Goal: Information Seeking & Learning: Learn about a topic

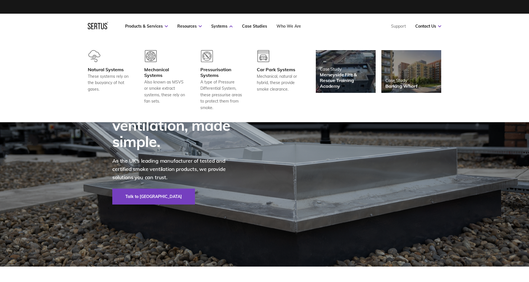
click at [287, 25] on link "Who We Are" at bounding box center [288, 26] width 24 height 5
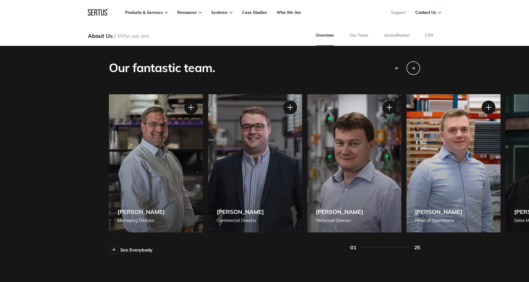
scroll to position [484, 0]
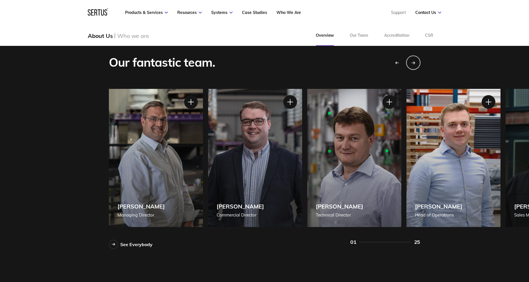
click at [416, 64] on div "Next slide" at bounding box center [413, 62] width 14 height 14
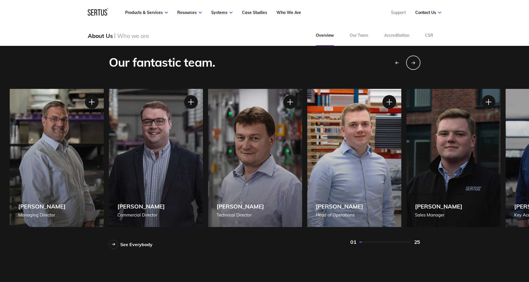
click at [416, 64] on div "Next slide" at bounding box center [413, 62] width 14 height 14
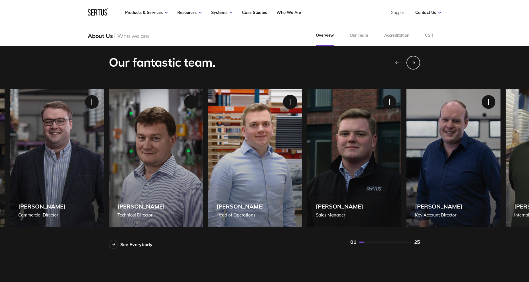
click at [287, 100] on div at bounding box center [290, 102] width 14 height 14
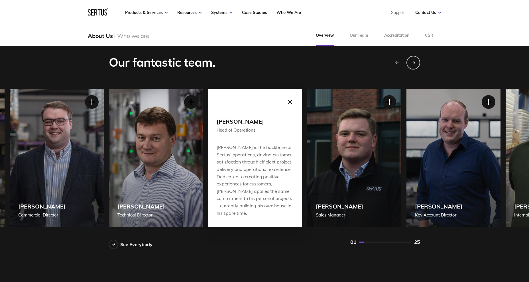
click at [287, 101] on div at bounding box center [290, 102] width 14 height 14
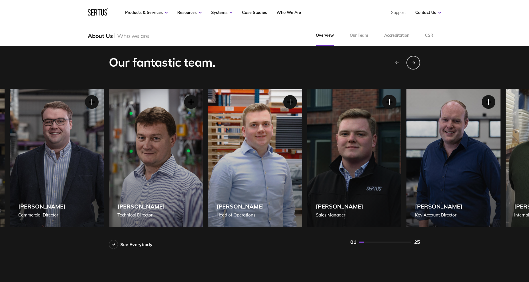
click at [389, 102] on div at bounding box center [389, 102] width 14 height 14
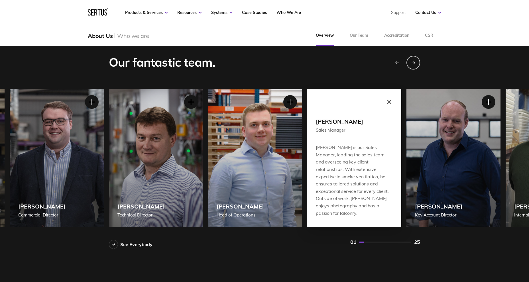
click at [388, 102] on div at bounding box center [389, 102] width 14 height 14
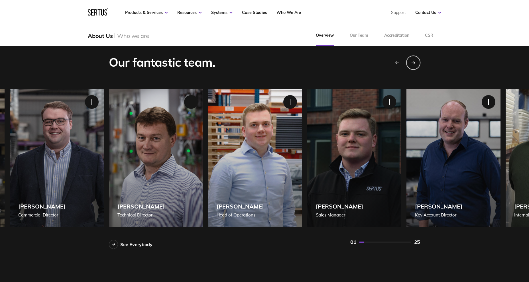
click at [415, 62] on div "Next slide" at bounding box center [413, 62] width 14 height 14
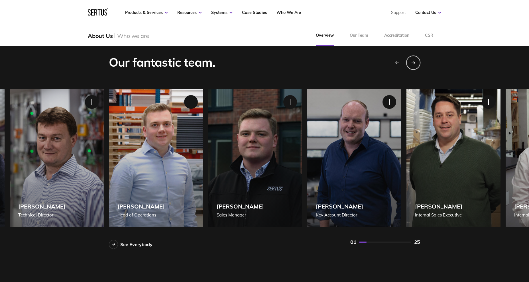
click at [415, 62] on div "Next slide" at bounding box center [413, 62] width 14 height 14
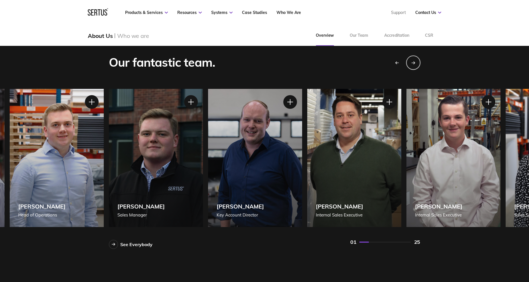
click at [415, 62] on div "Next slide" at bounding box center [413, 62] width 14 height 14
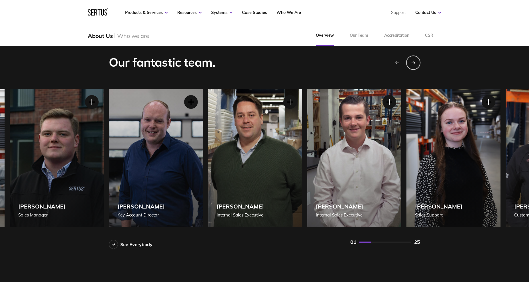
click at [415, 62] on div "Next slide" at bounding box center [413, 62] width 14 height 14
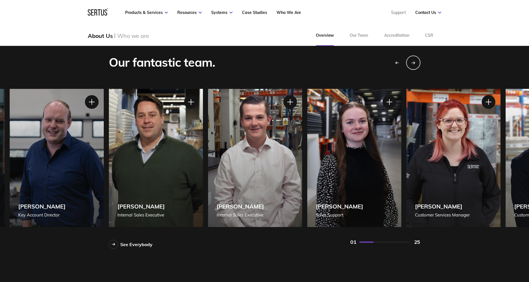
click at [415, 62] on div "Next slide" at bounding box center [413, 62] width 14 height 14
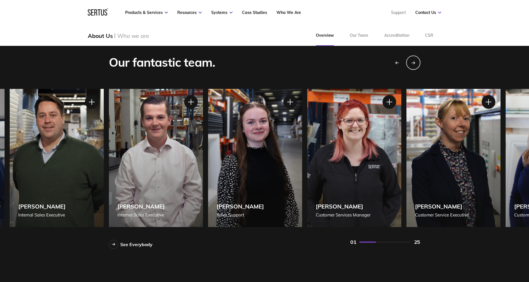
click at [414, 62] on icon "Next slide" at bounding box center [413, 62] width 4 height 3
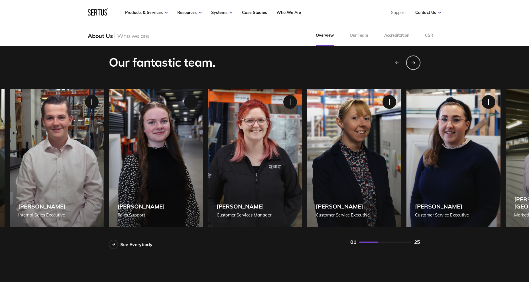
click at [414, 62] on icon "Next slide" at bounding box center [413, 62] width 4 height 3
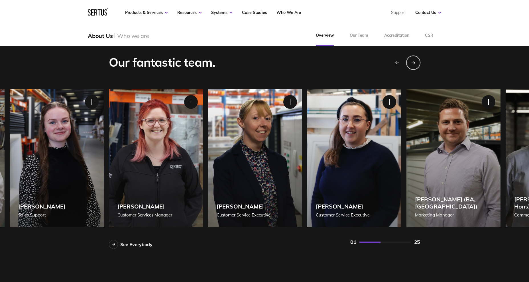
click at [414, 62] on icon "Next slide" at bounding box center [413, 62] width 4 height 3
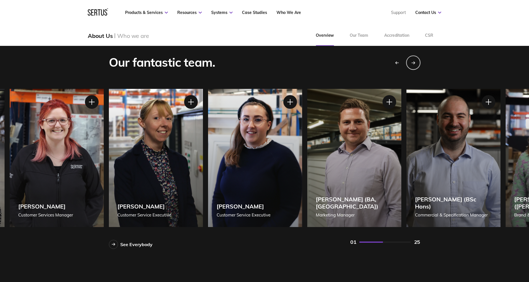
click at [414, 62] on icon "Next slide" at bounding box center [413, 62] width 4 height 3
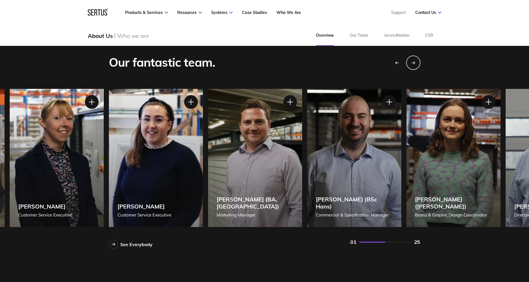
click at [414, 62] on icon "Next slide" at bounding box center [413, 62] width 4 height 3
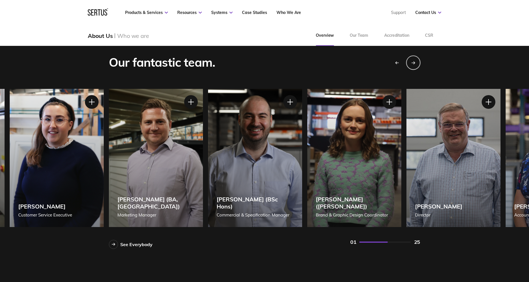
click at [414, 62] on icon "Next slide" at bounding box center [413, 62] width 4 height 3
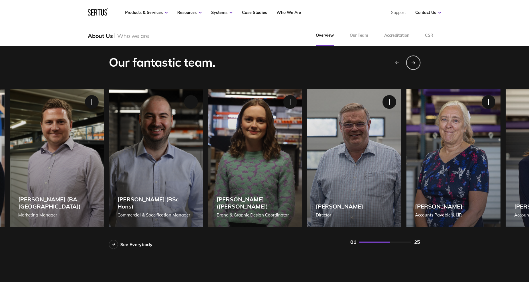
click at [414, 62] on icon "Next slide" at bounding box center [413, 62] width 4 height 3
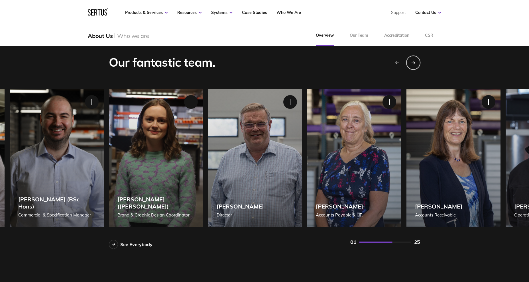
click at [414, 62] on icon "Next slide" at bounding box center [413, 62] width 4 height 3
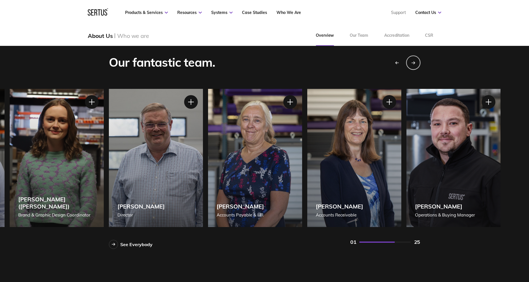
click at [414, 62] on icon "Next slide" at bounding box center [413, 62] width 4 height 3
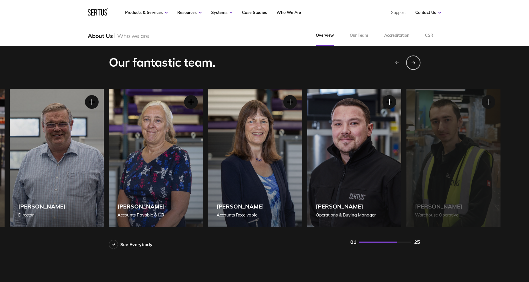
click at [414, 62] on icon "Next slide" at bounding box center [413, 62] width 4 height 3
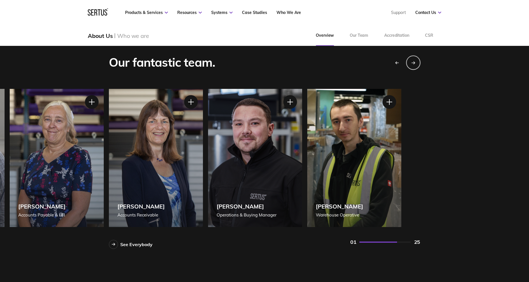
click at [414, 62] on icon "Next slide" at bounding box center [413, 62] width 4 height 3
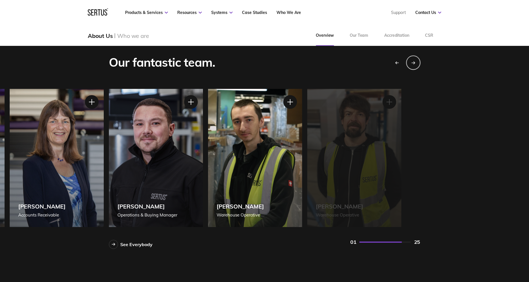
click at [414, 62] on icon "Next slide" at bounding box center [413, 62] width 4 height 3
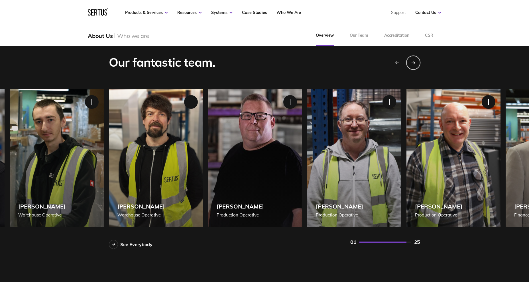
click at [414, 63] on icon "Next slide" at bounding box center [412, 63] width 3 height 0
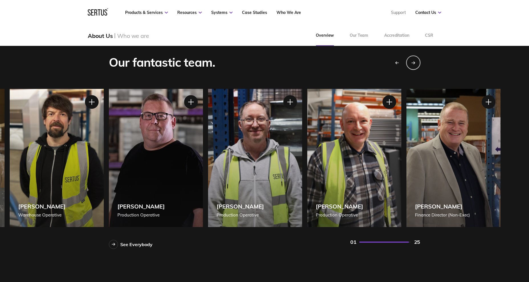
click at [414, 63] on icon "Next slide" at bounding box center [412, 63] width 3 height 0
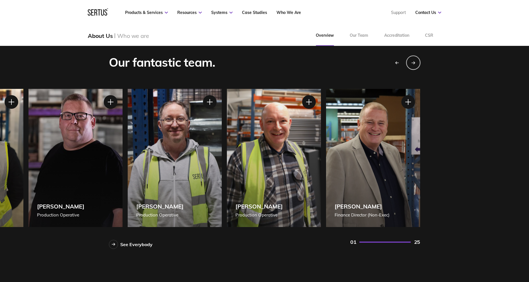
click at [413, 65] on div "Next slide" at bounding box center [413, 62] width 14 height 14
